Goal: Task Accomplishment & Management: Complete application form

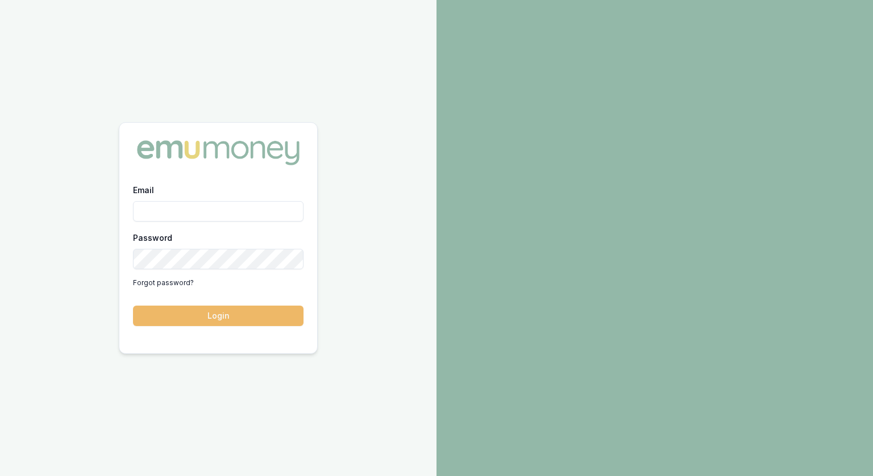
type input "jonathan.myers@emumoney.com.au"
click at [213, 318] on button "Login" at bounding box center [218, 316] width 170 height 20
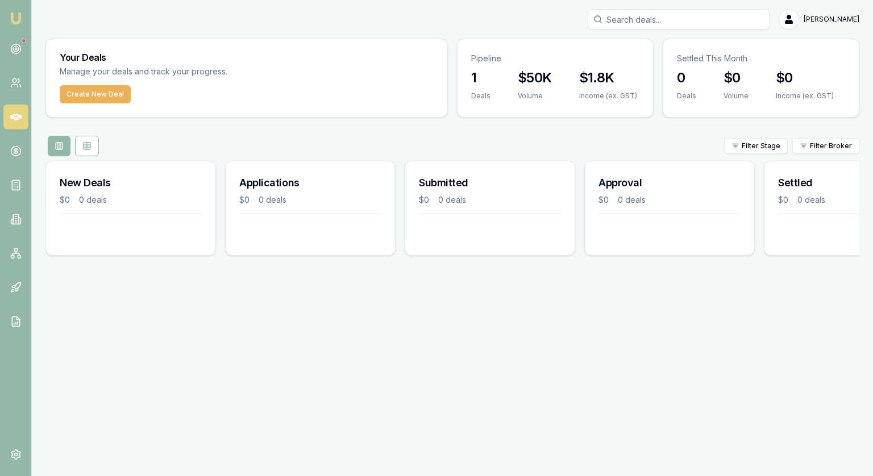
click at [23, 41] on div at bounding box center [24, 41] width 5 height 5
click at [16, 46] on circle at bounding box center [16, 49] width 6 height 6
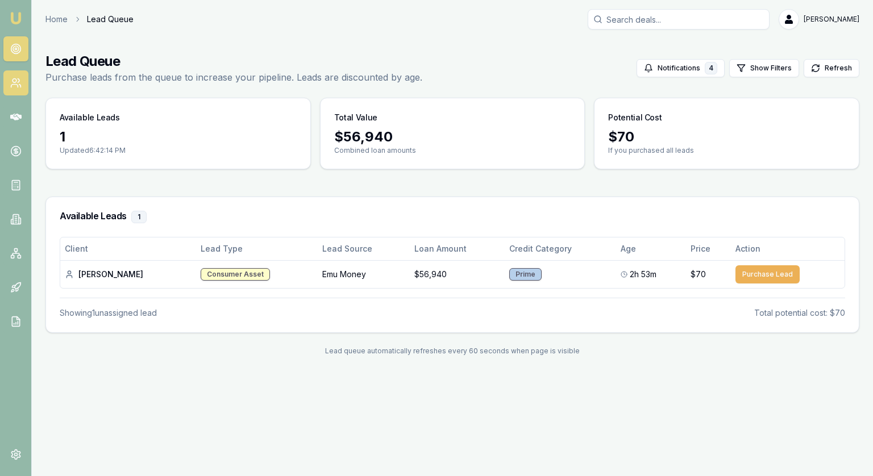
click at [18, 89] on link at bounding box center [15, 82] width 25 height 25
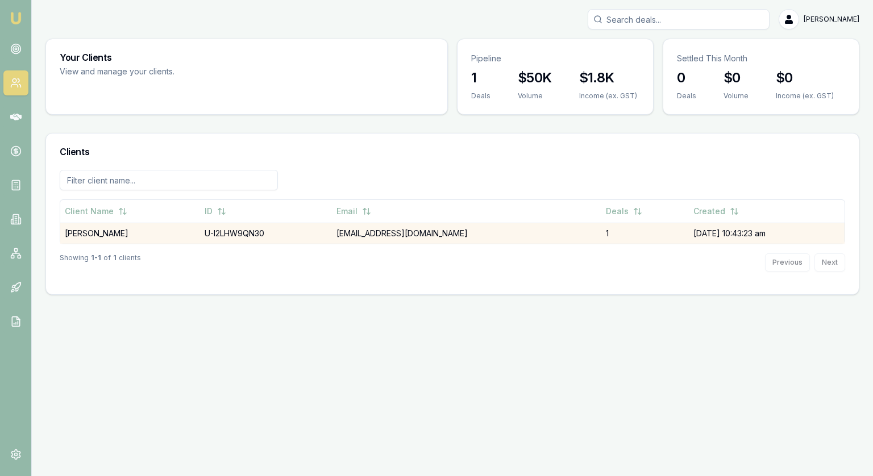
click at [118, 230] on td "[PERSON_NAME]" at bounding box center [130, 233] width 140 height 21
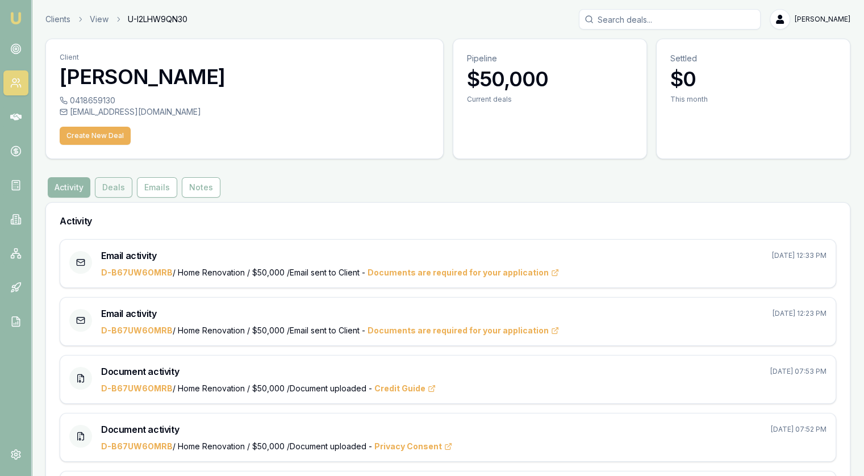
click at [100, 190] on button "Deals" at bounding box center [114, 187] width 38 height 20
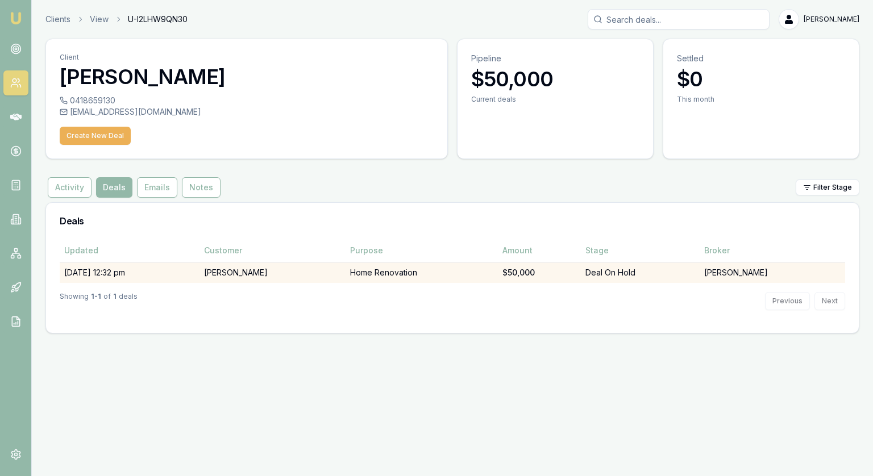
click at [273, 277] on td "[PERSON_NAME]" at bounding box center [271, 272] width 145 height 21
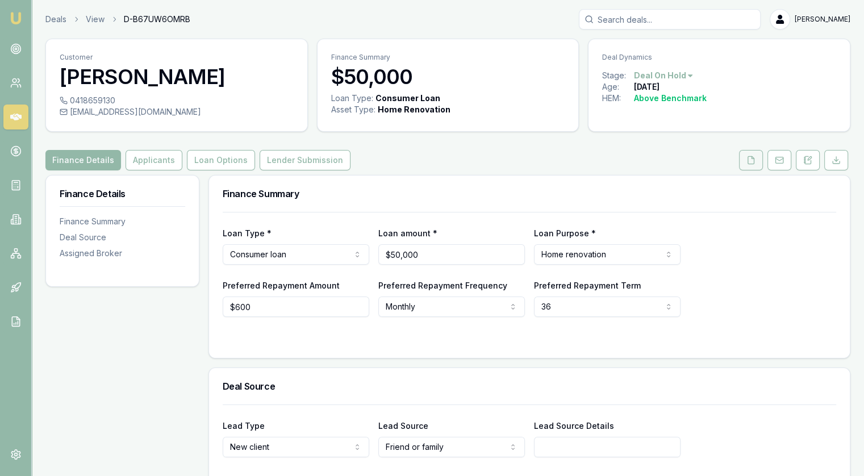
click at [748, 154] on button at bounding box center [751, 160] width 24 height 20
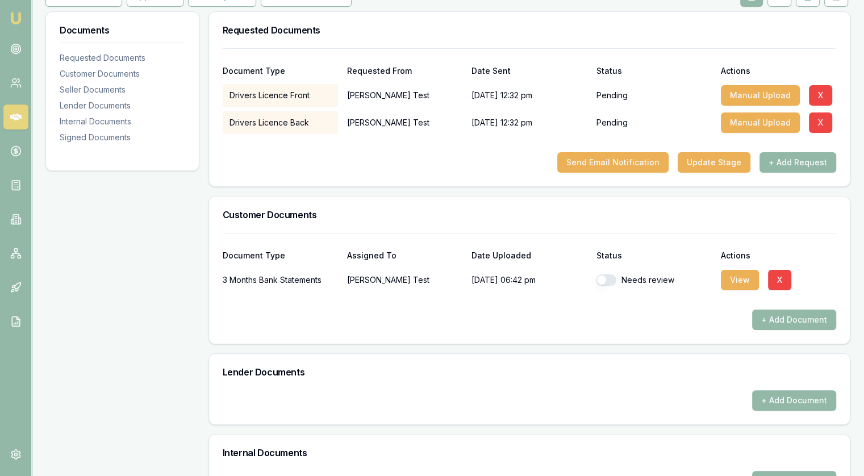
scroll to position [170, 0]
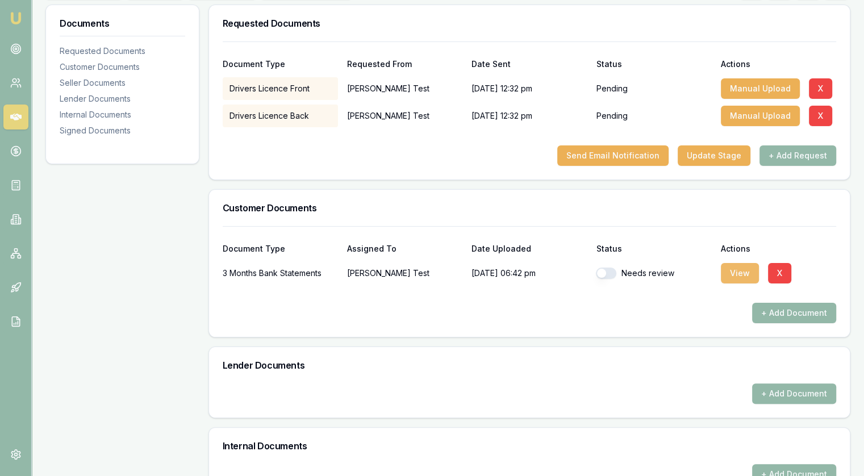
click at [741, 278] on button "View" at bounding box center [740, 273] width 38 height 20
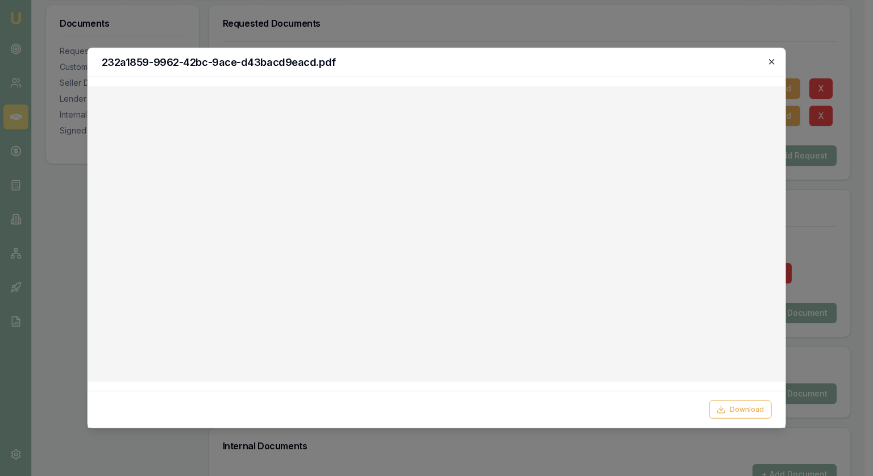
click at [774, 61] on icon "button" at bounding box center [771, 61] width 9 height 9
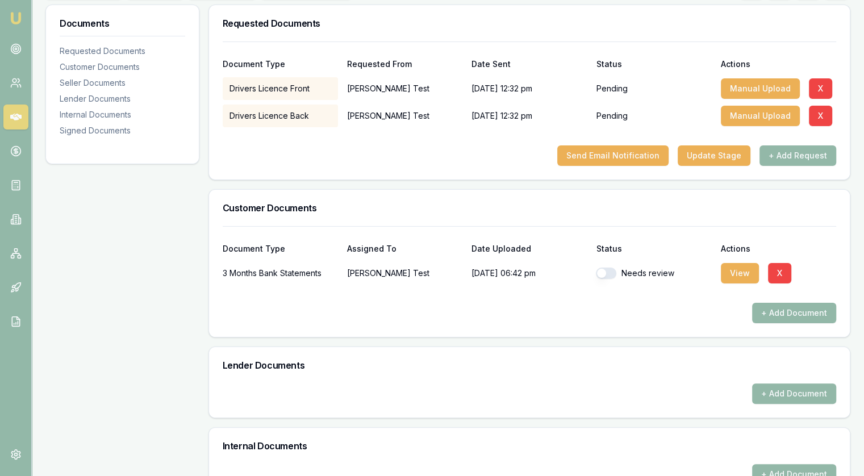
click at [605, 277] on button "button" at bounding box center [606, 273] width 20 height 11
checkbox input "true"
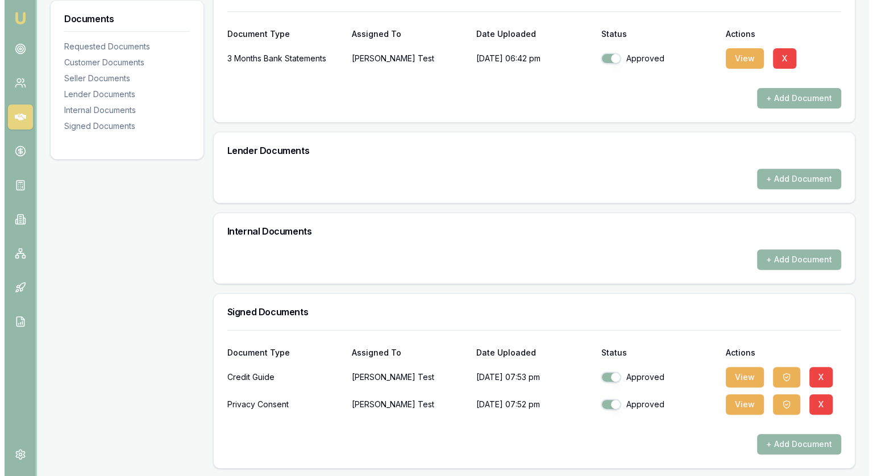
scroll to position [0, 0]
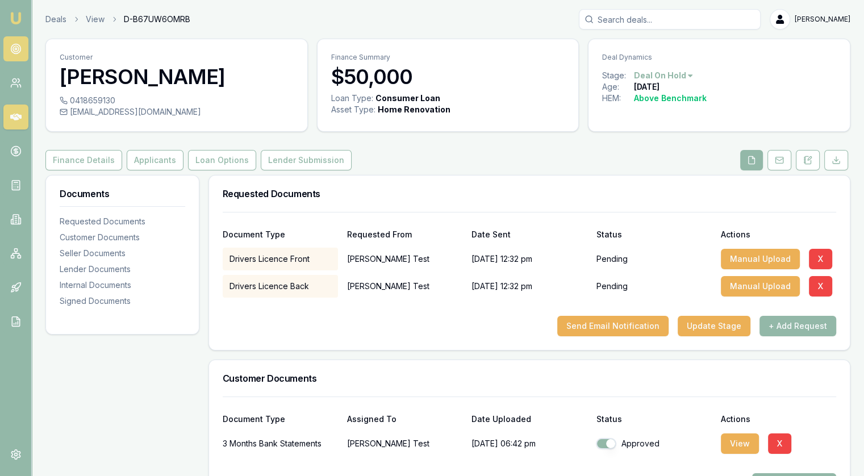
click at [16, 49] on circle at bounding box center [16, 49] width 2 height 2
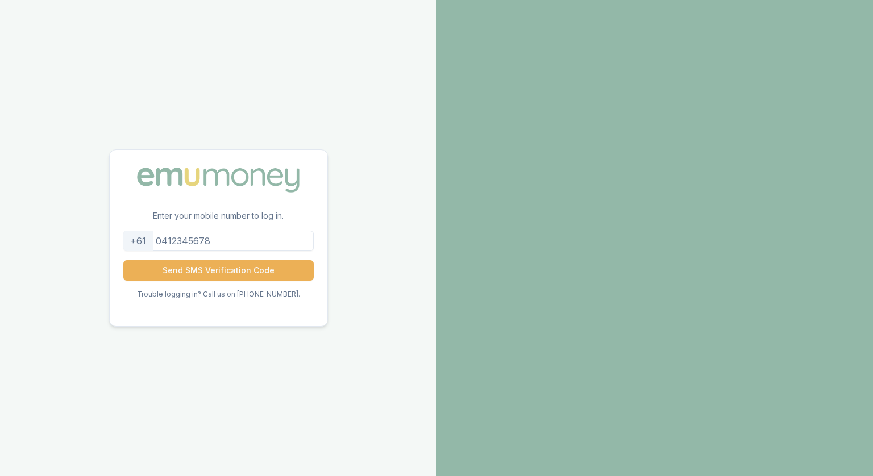
click at [301, 237] on input "tel" at bounding box center [218, 241] width 190 height 20
type input "0418659130"
click at [268, 266] on button "Send SMS Verification Code" at bounding box center [218, 270] width 190 height 20
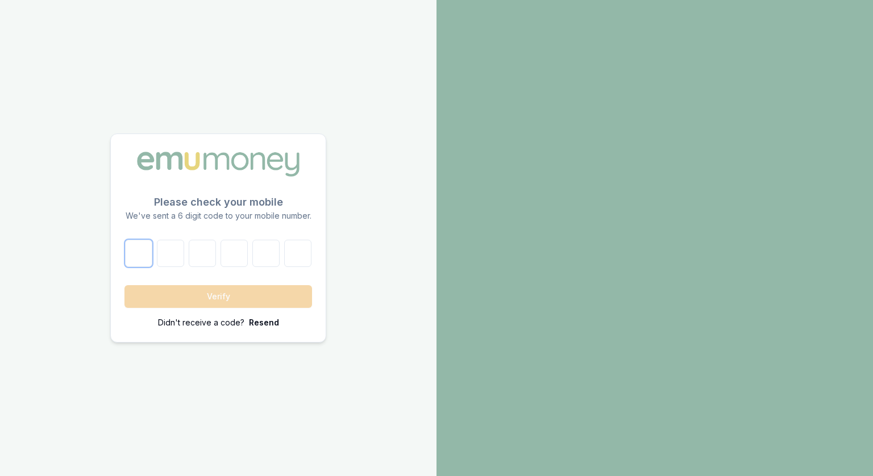
click at [141, 255] on input "number" at bounding box center [138, 253] width 27 height 27
type input "6"
type input "0"
type input "5"
type input "6"
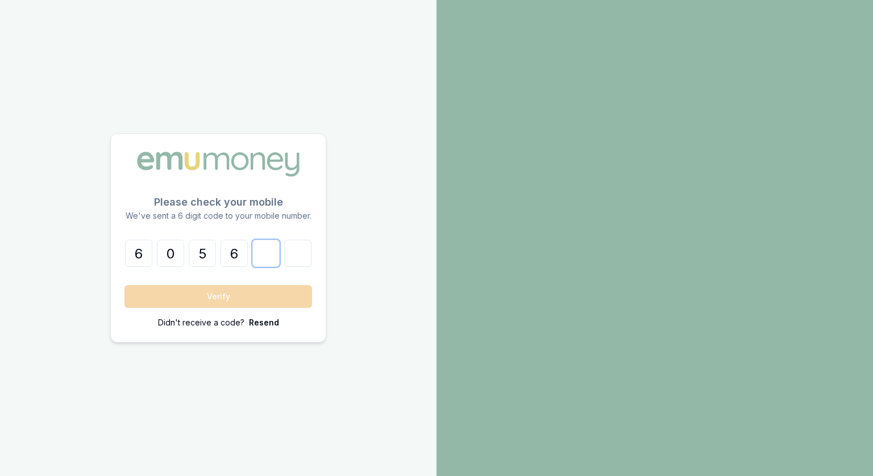
type input "0"
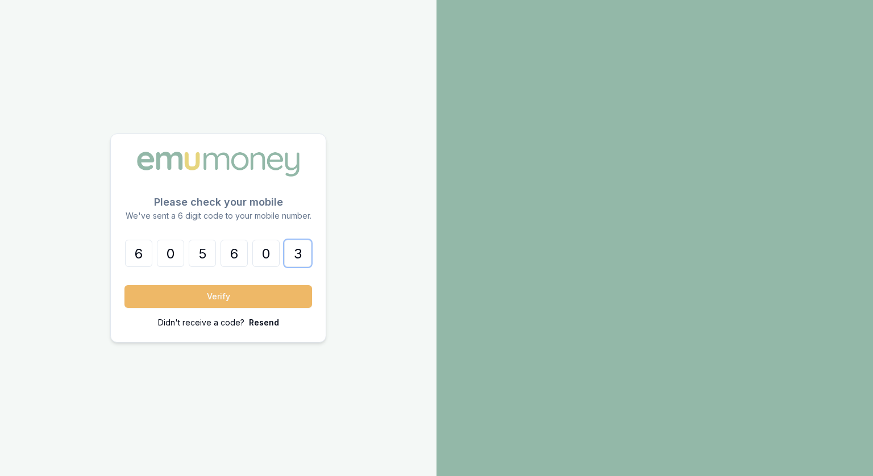
type input "3"
click at [204, 294] on button "Verify" at bounding box center [218, 296] width 188 height 23
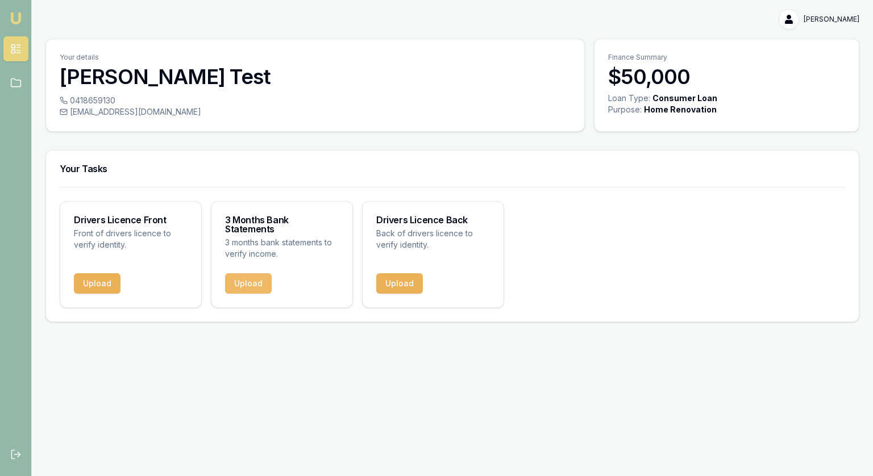
click at [255, 274] on button "Upload" at bounding box center [248, 283] width 47 height 20
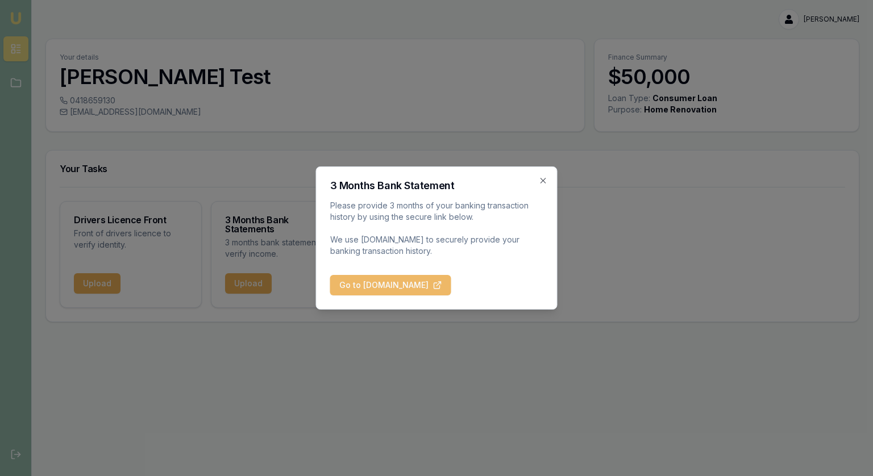
click at [372, 293] on button "Go to BankStatements.com.au" at bounding box center [390, 285] width 121 height 20
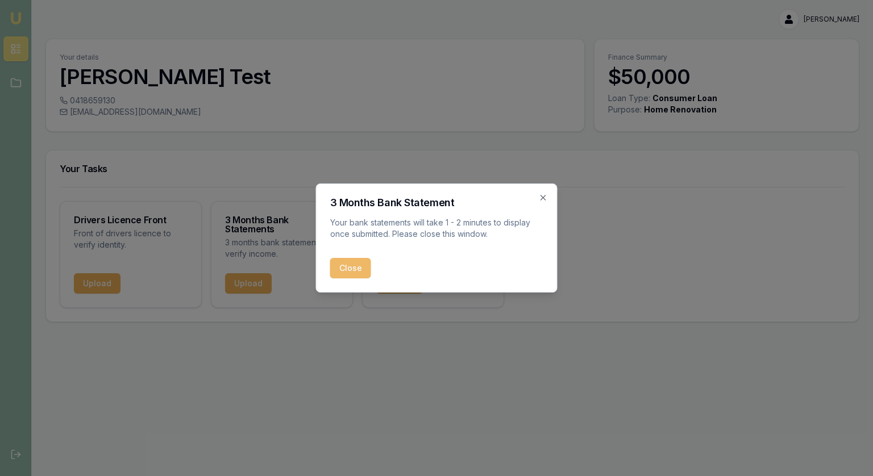
click at [348, 271] on button "Close" at bounding box center [350, 268] width 41 height 20
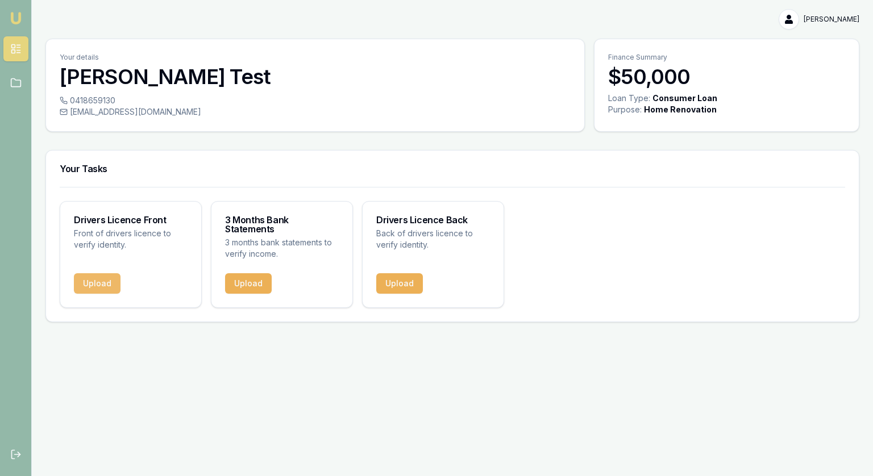
click at [84, 274] on button "Upload" at bounding box center [97, 283] width 47 height 20
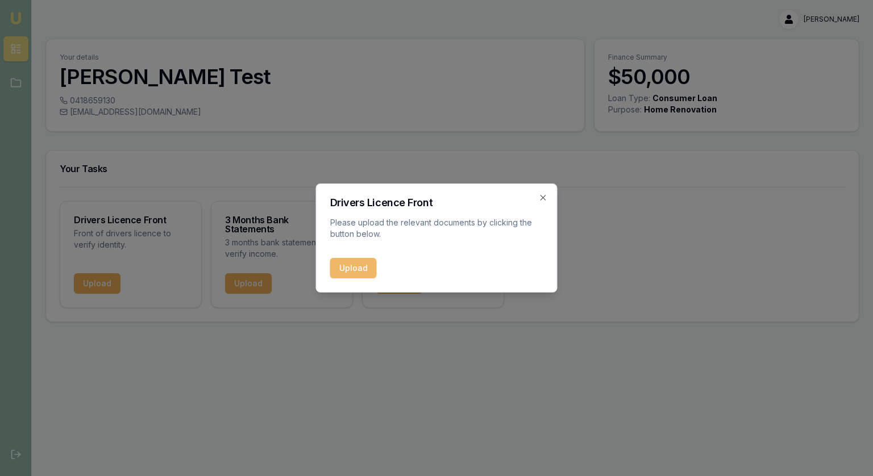
click at [361, 272] on button "Upload" at bounding box center [353, 268] width 47 height 20
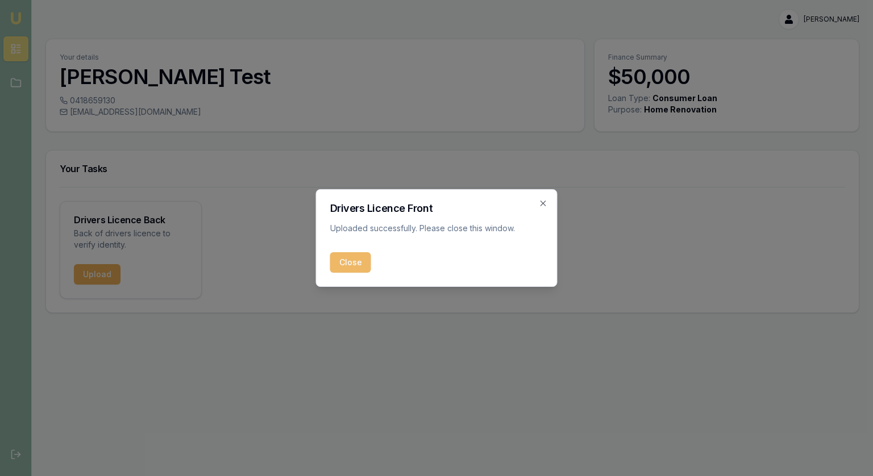
click at [348, 268] on button "Close" at bounding box center [350, 262] width 41 height 20
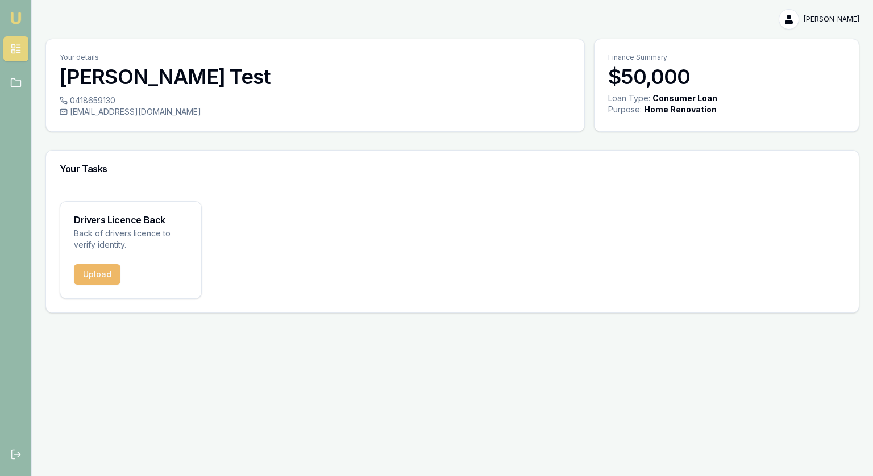
click at [75, 269] on button "Upload" at bounding box center [97, 274] width 47 height 20
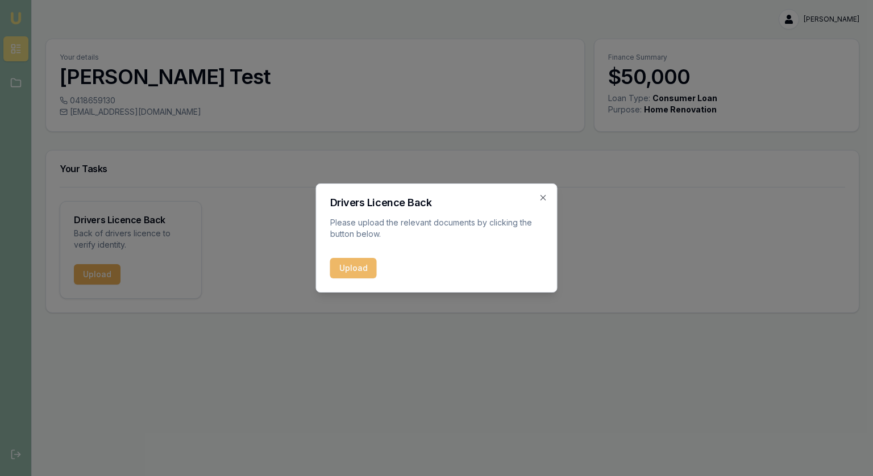
click at [339, 274] on button "Upload" at bounding box center [353, 268] width 47 height 20
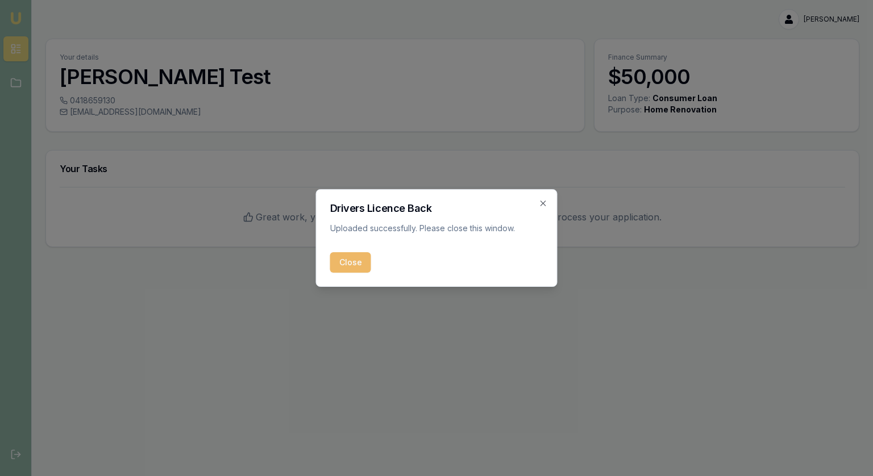
click at [350, 267] on button "Close" at bounding box center [350, 262] width 41 height 20
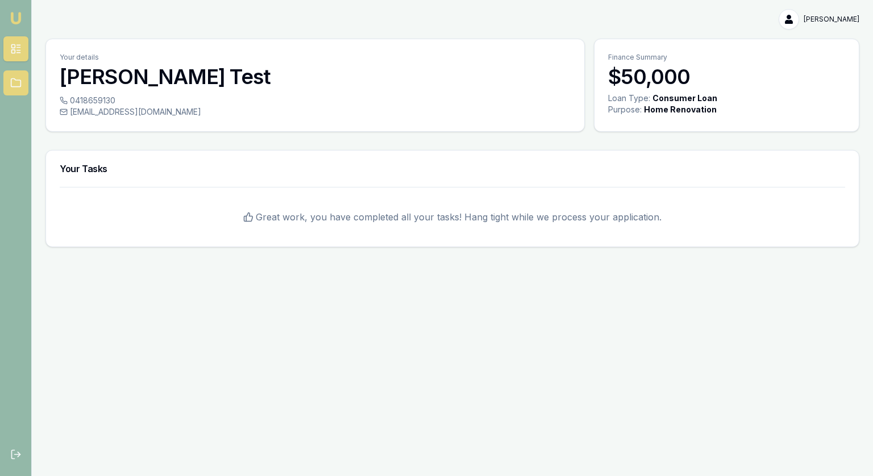
click at [9, 89] on link at bounding box center [15, 82] width 25 height 25
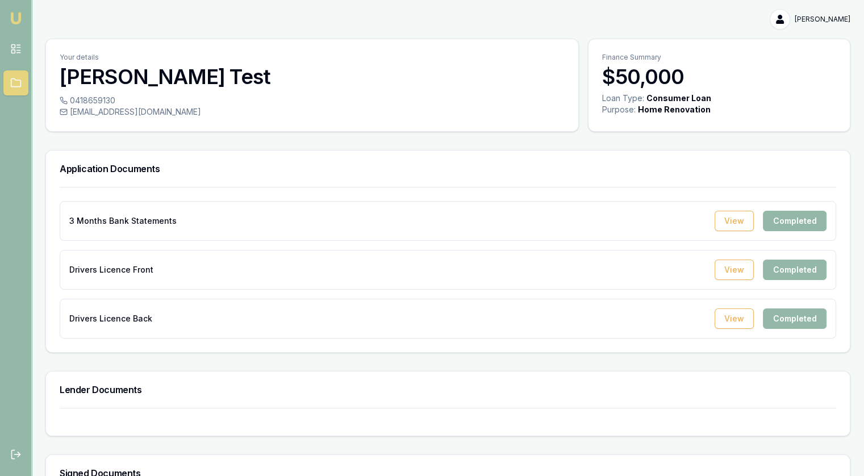
click at [14, 19] on img at bounding box center [16, 18] width 14 height 14
